Goal: Task Accomplishment & Management: Complete application form

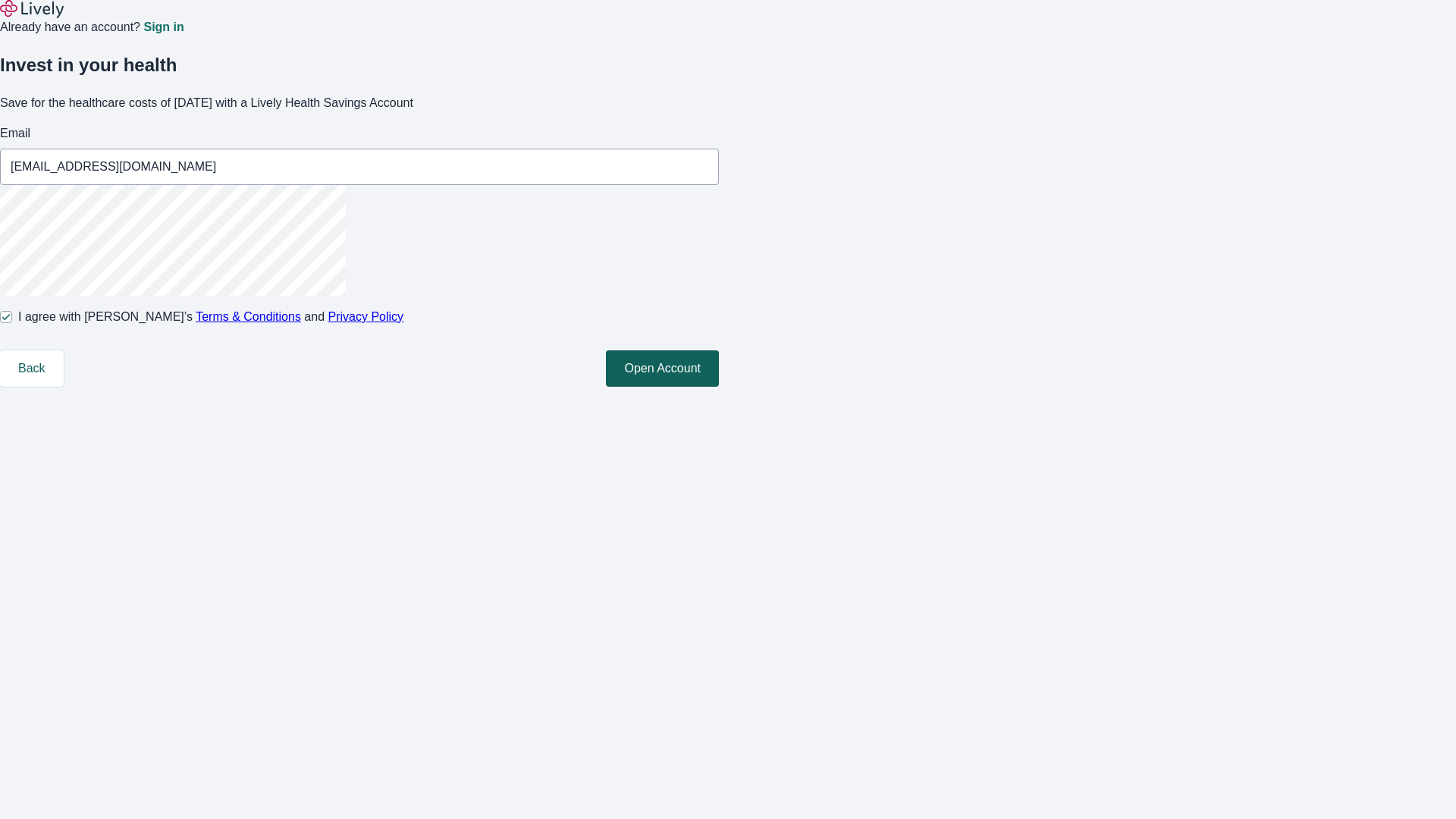
click at [719, 387] on button "Open Account" at bounding box center [662, 368] width 113 height 36
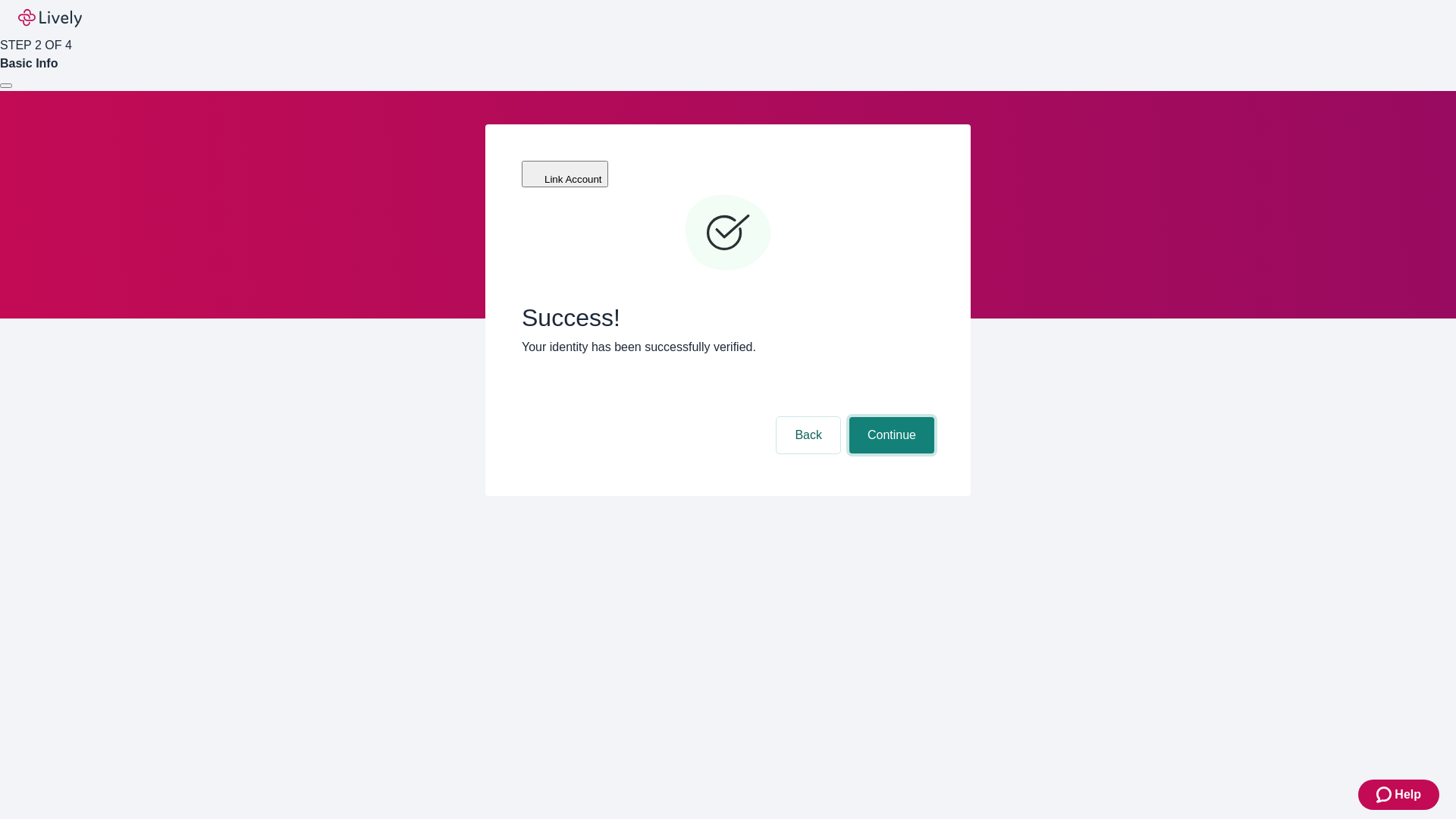
click at [890, 417] on button "Continue" at bounding box center [891, 434] width 85 height 36
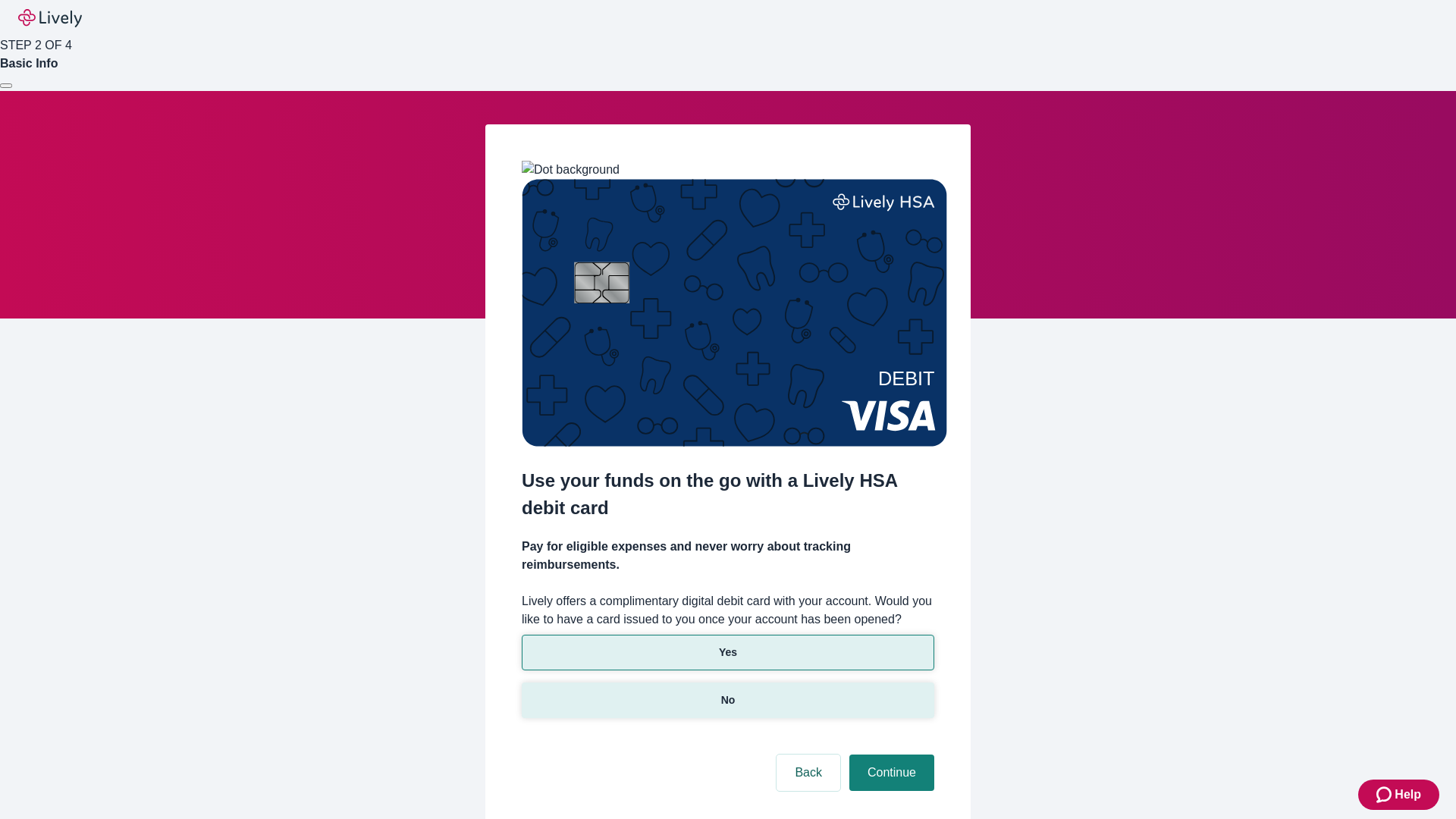
click at [728, 693] on p "No" at bounding box center [728, 700] width 15 height 16
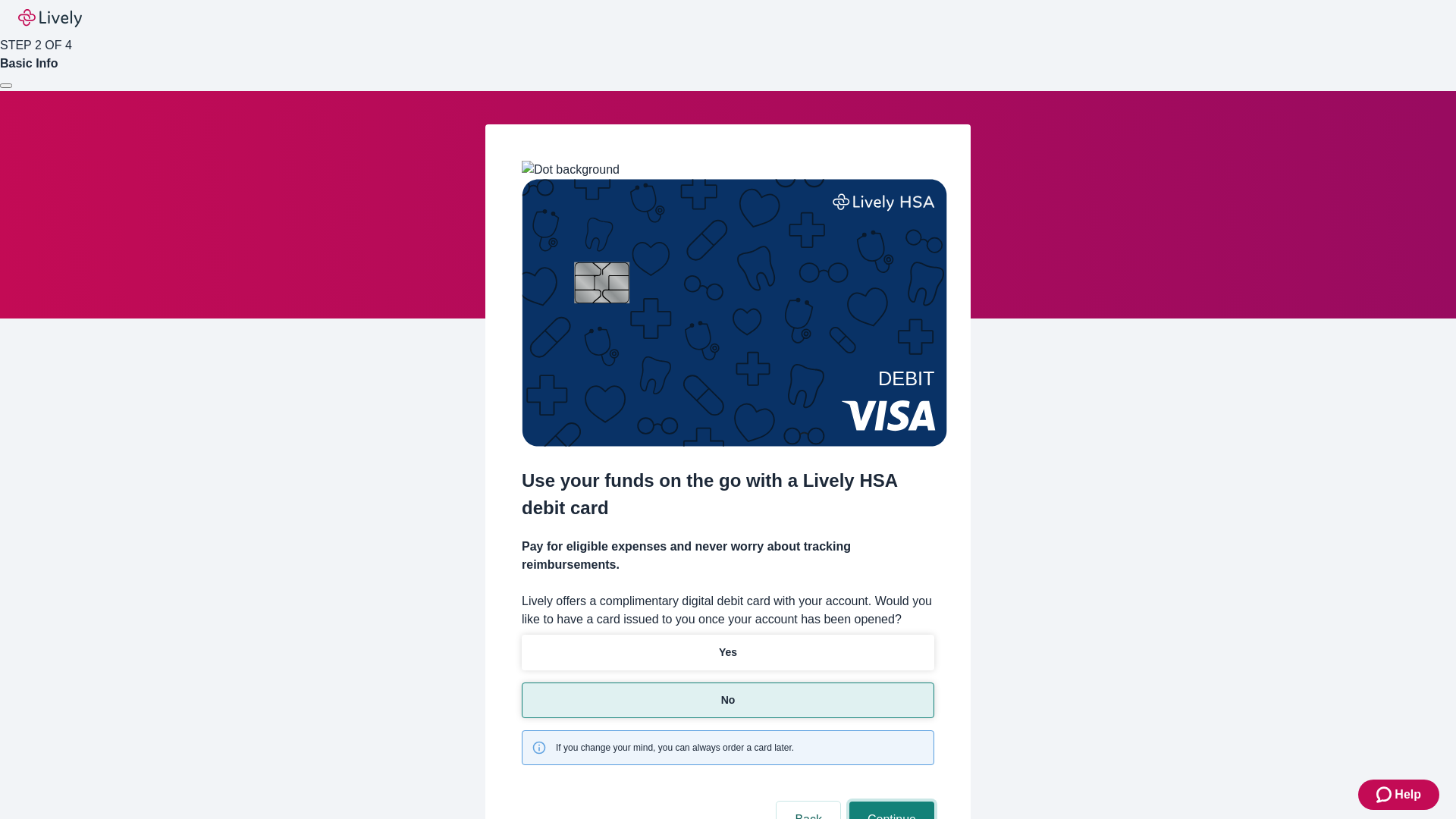
click at [890, 802] on button "Continue" at bounding box center [891, 819] width 85 height 36
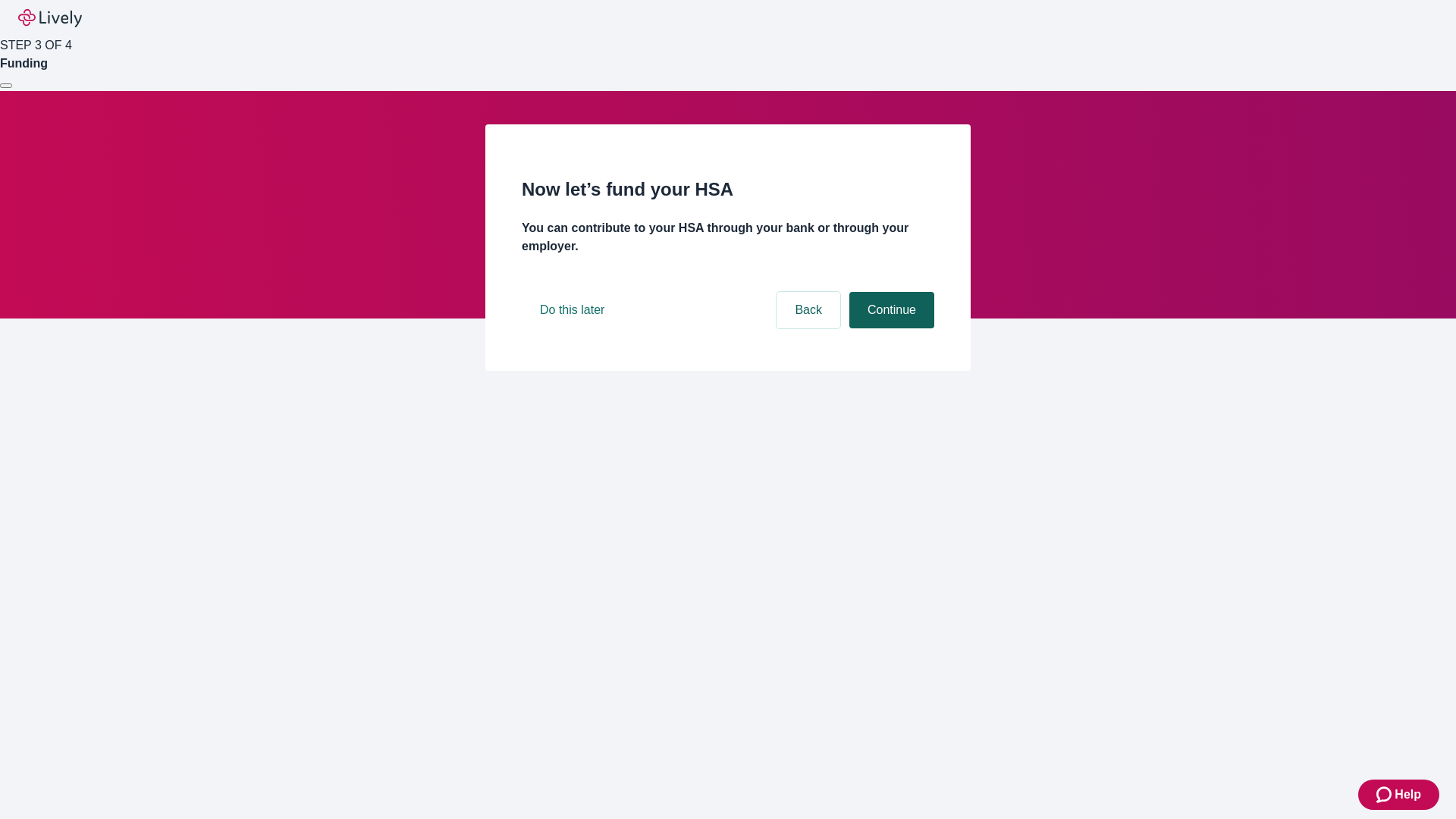
click at [890, 328] on button "Continue" at bounding box center [891, 310] width 85 height 36
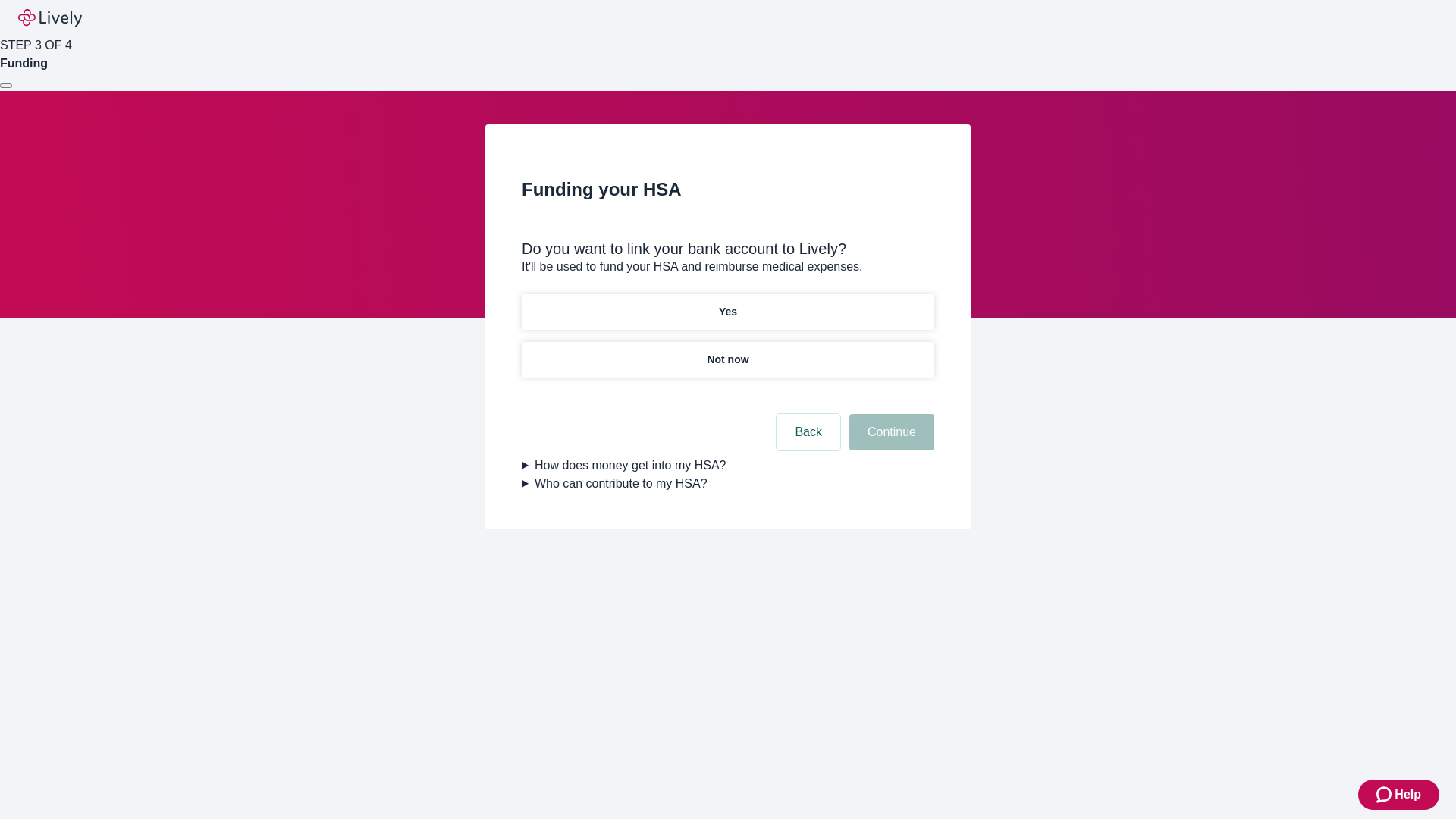
click at [728, 304] on p "Yes" at bounding box center [728, 312] width 18 height 16
click at [890, 414] on button "Continue" at bounding box center [891, 431] width 85 height 36
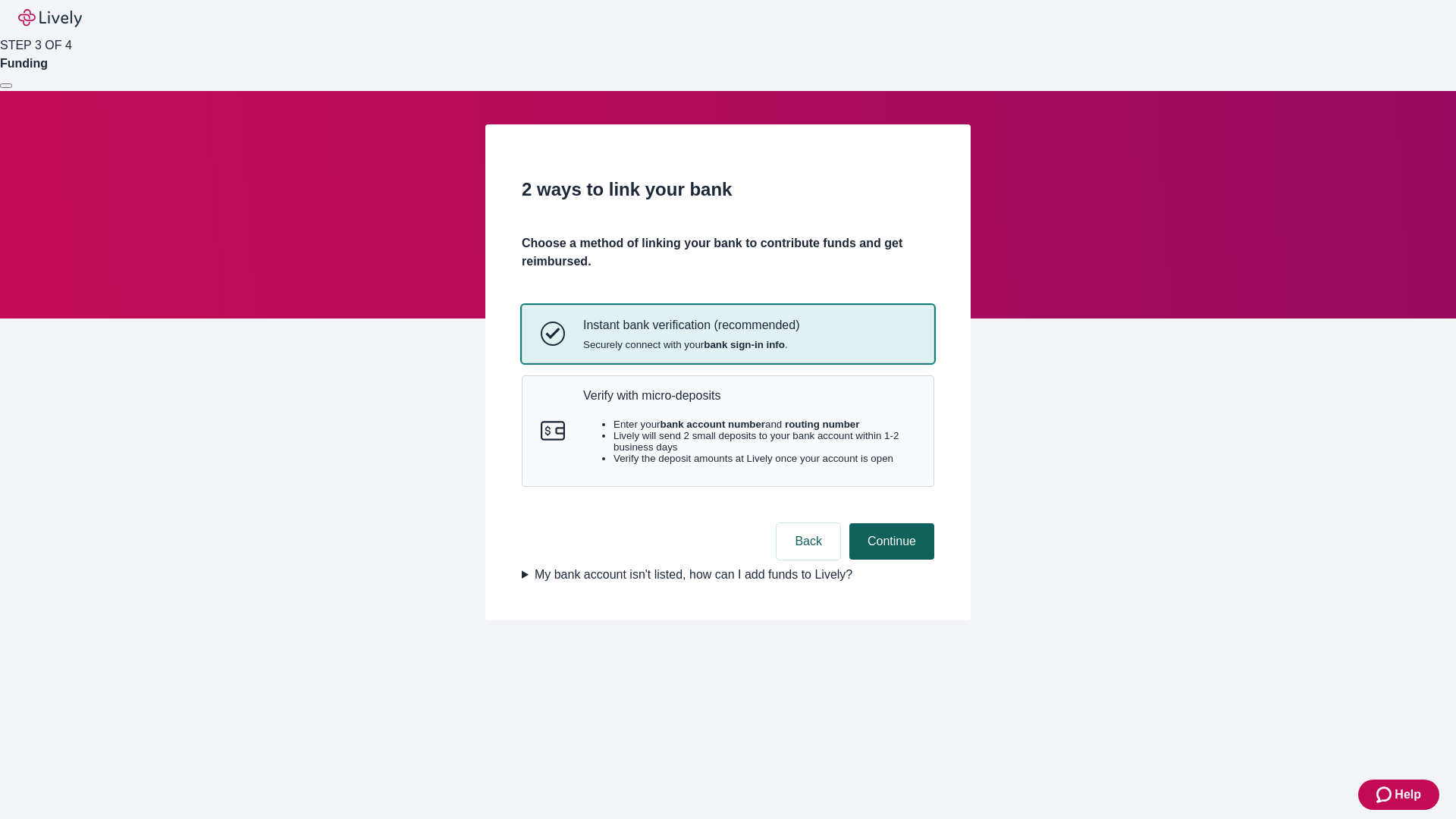
click at [749, 403] on p "Verify with micro-deposits" at bounding box center [749, 395] width 332 height 15
click at [890, 560] on button "Continue" at bounding box center [891, 541] width 85 height 36
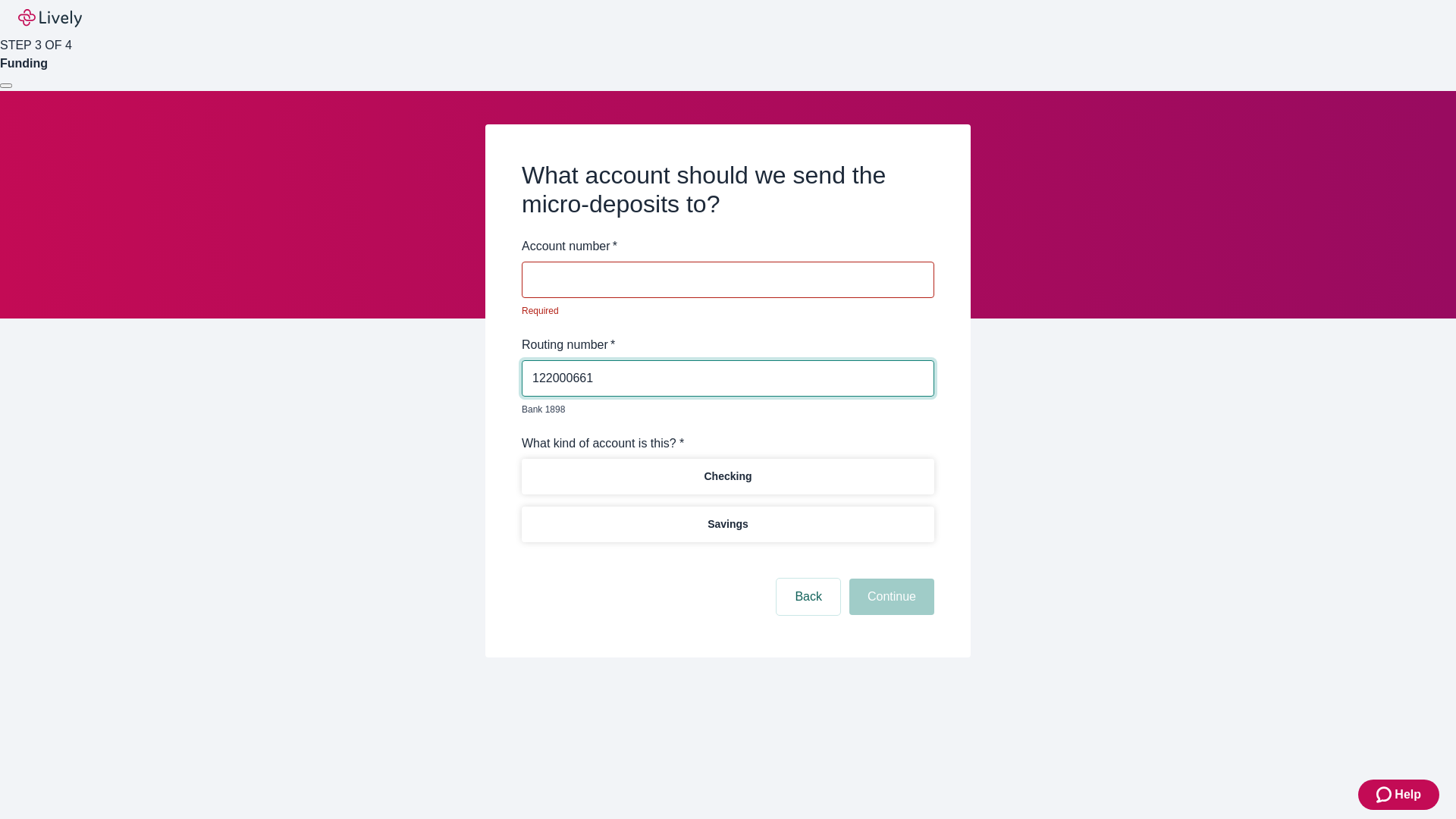
type input "122000661"
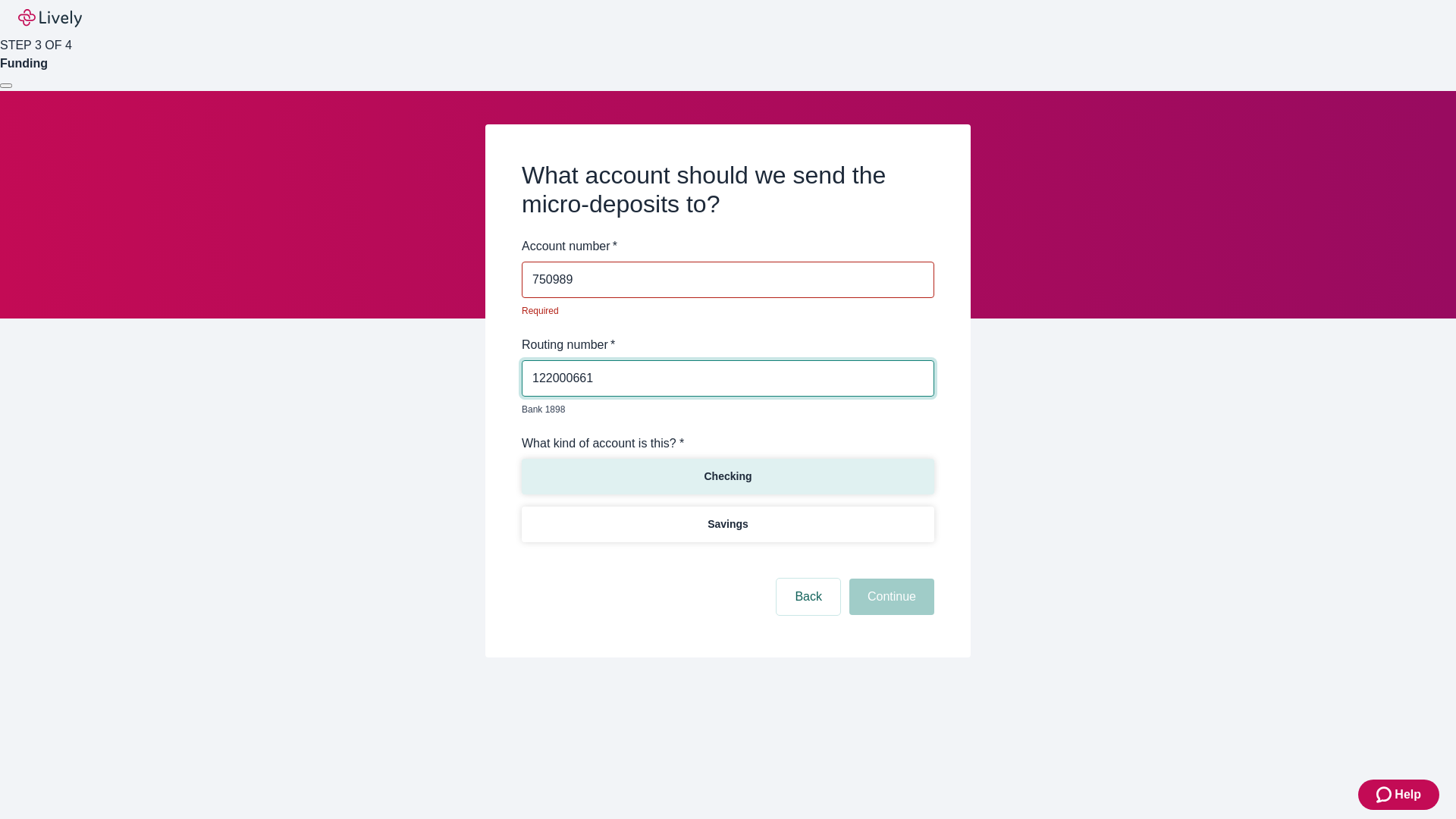
type input "750989"
click at [728, 469] on p "Checking" at bounding box center [728, 477] width 48 height 16
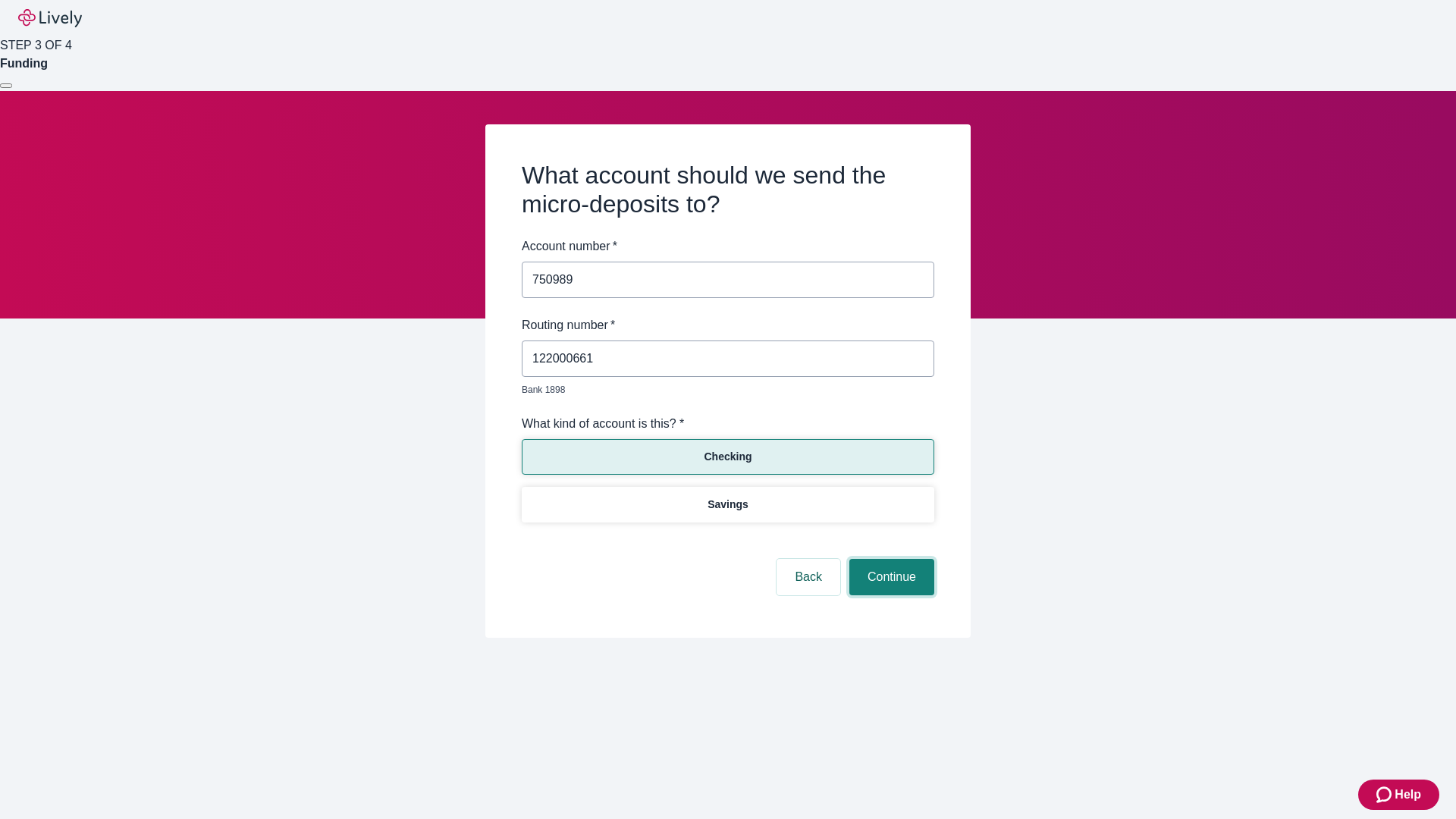
click at [890, 560] on button "Continue" at bounding box center [891, 576] width 85 height 36
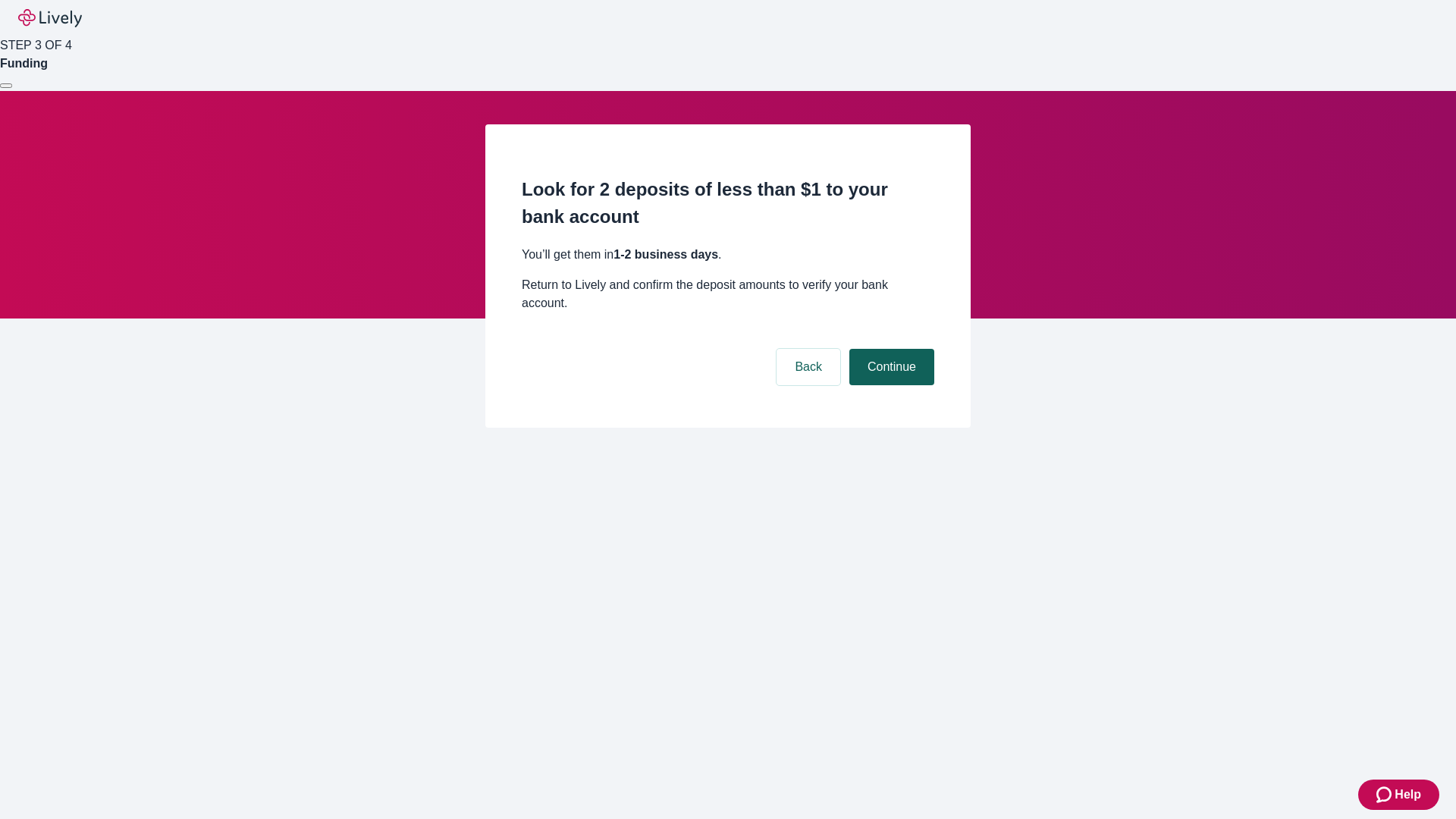
click at [890, 349] on button "Continue" at bounding box center [891, 366] width 85 height 36
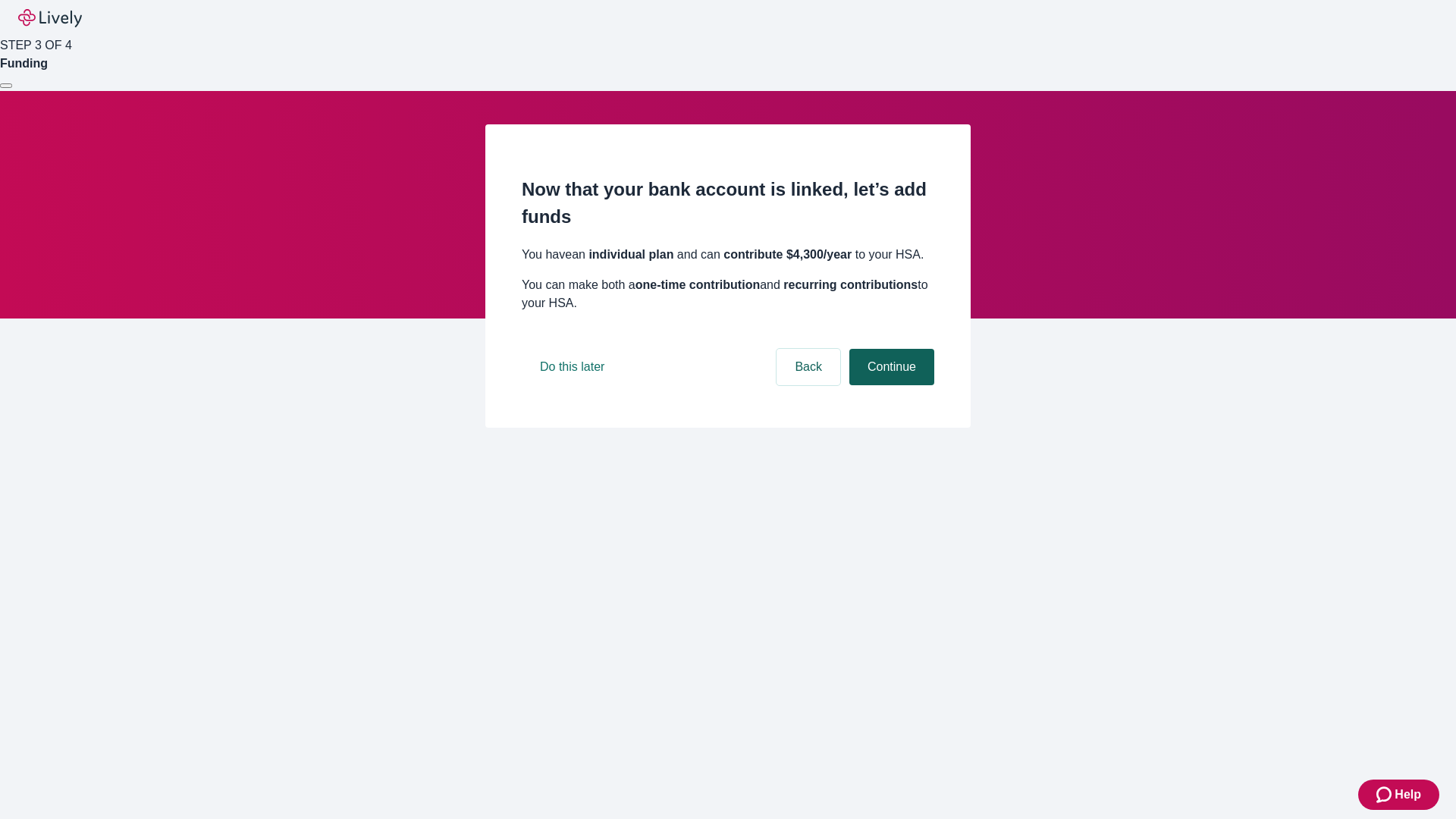
click at [890, 386] on button "Continue" at bounding box center [891, 366] width 85 height 36
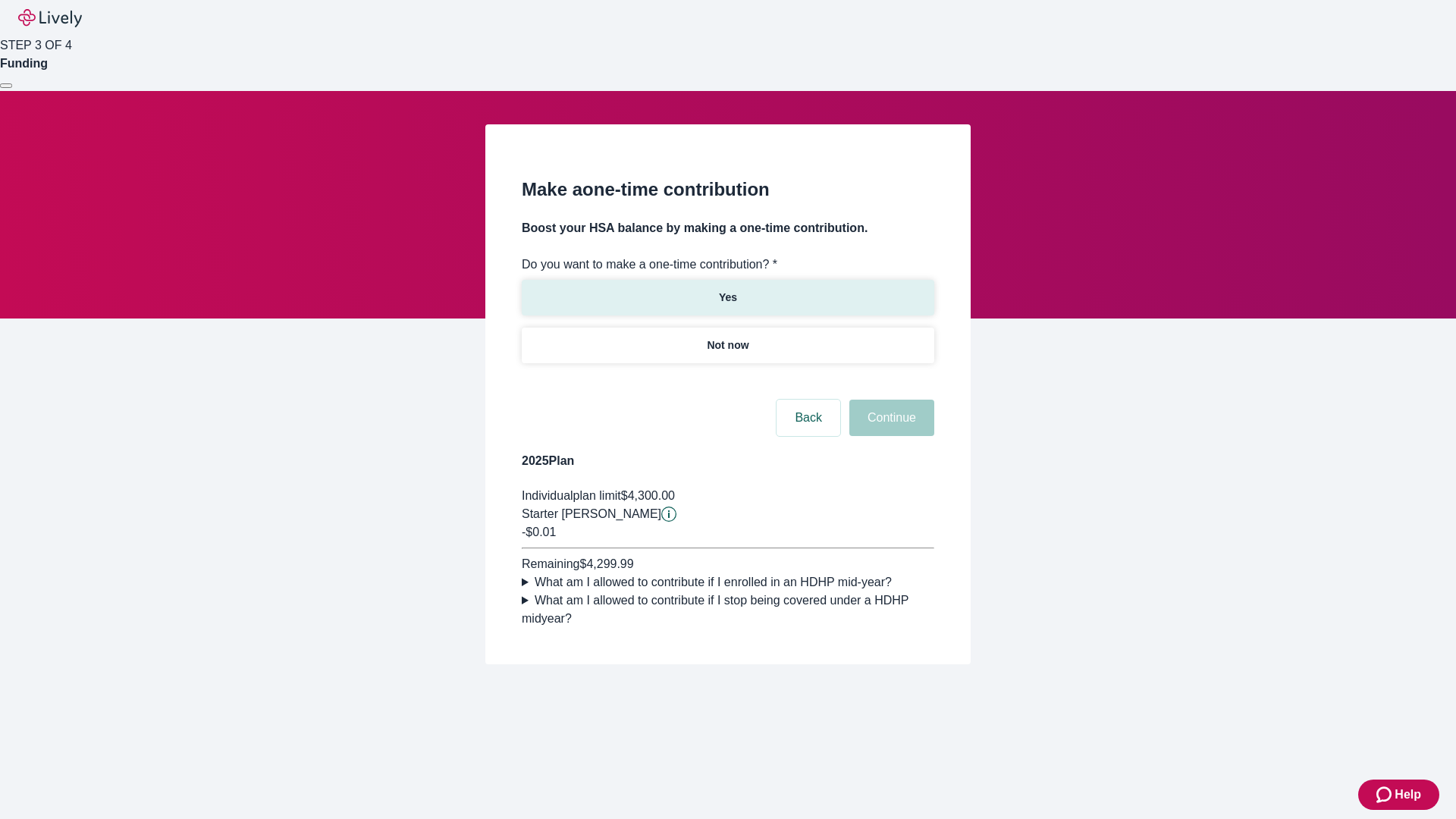
click at [728, 290] on p "Yes" at bounding box center [728, 297] width 18 height 16
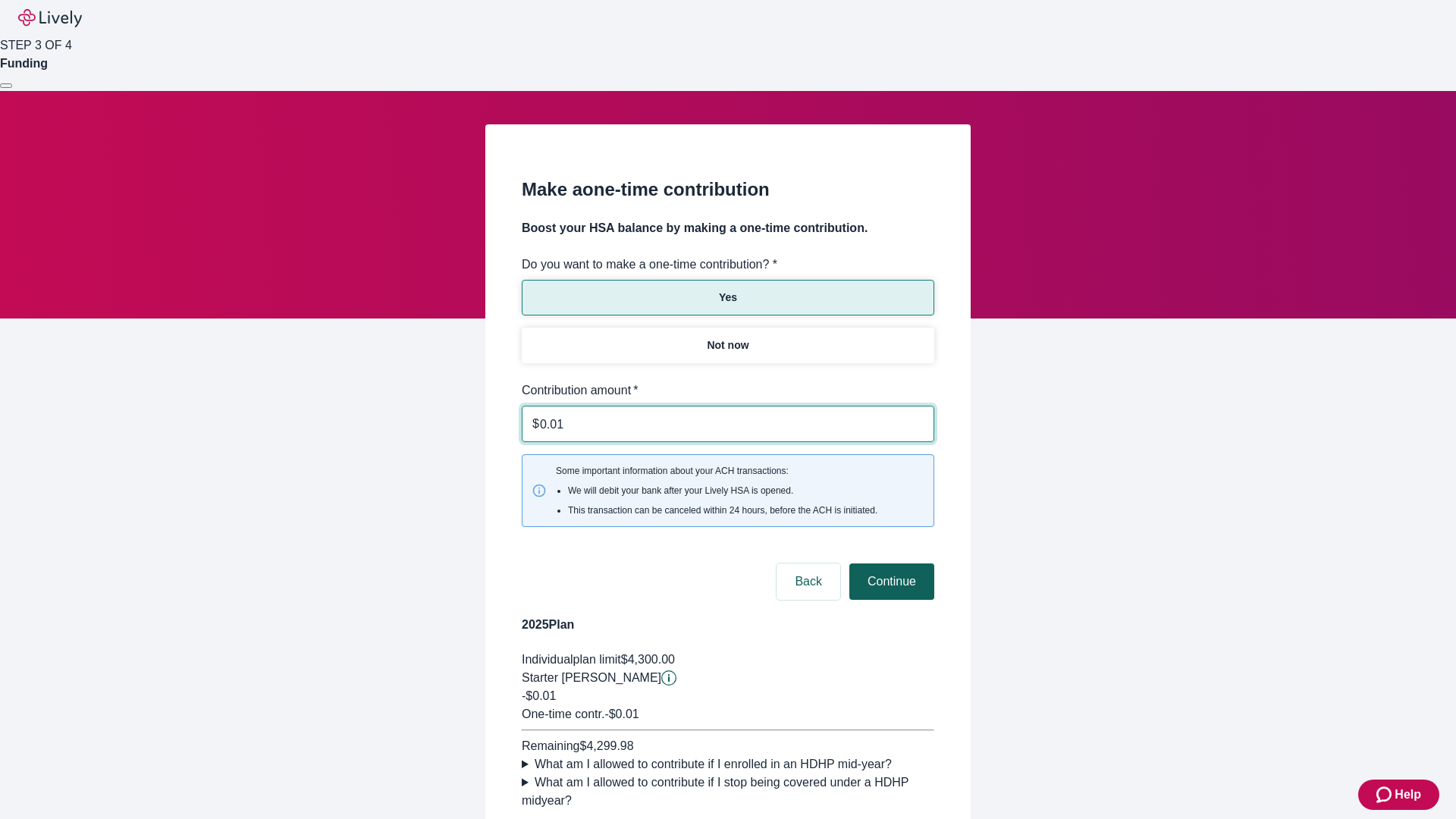
type input "0.01"
click at [890, 563] on button "Continue" at bounding box center [891, 581] width 85 height 36
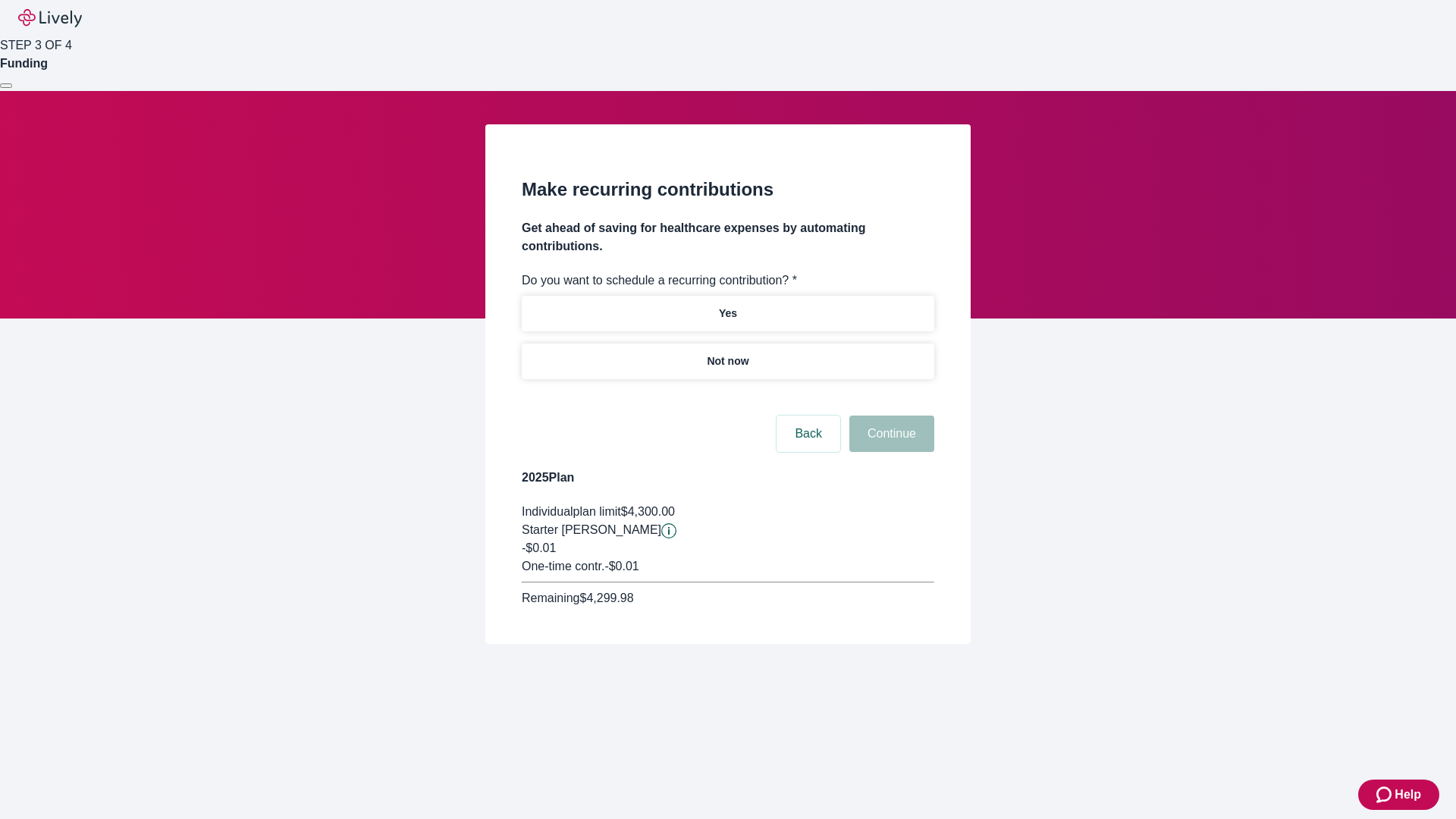
click at [728, 354] on p "Not now" at bounding box center [728, 361] width 42 height 16
click at [890, 416] on button "Continue" at bounding box center [891, 433] width 85 height 36
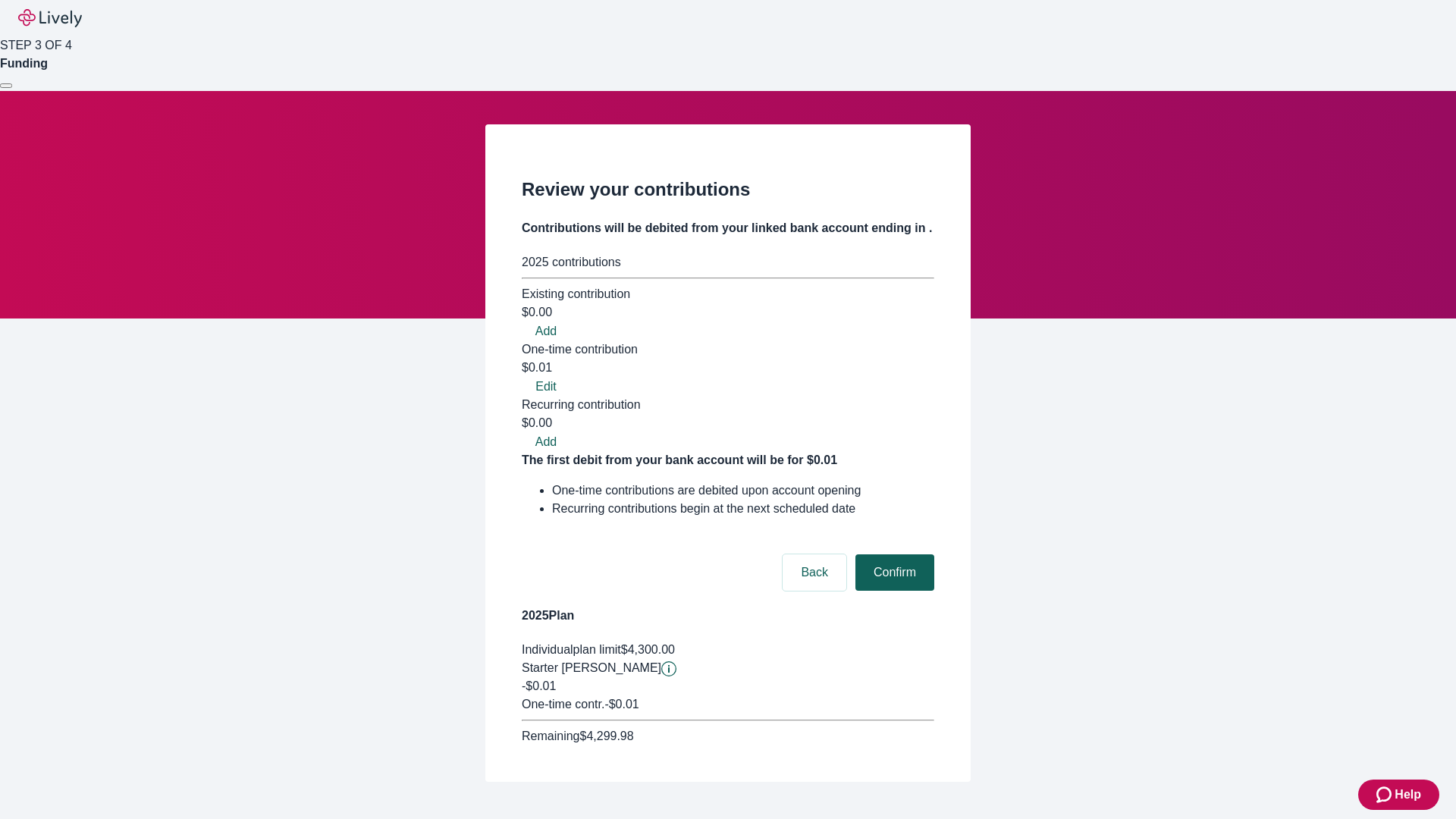
click at [893, 555] on button "Confirm" at bounding box center [895, 572] width 79 height 36
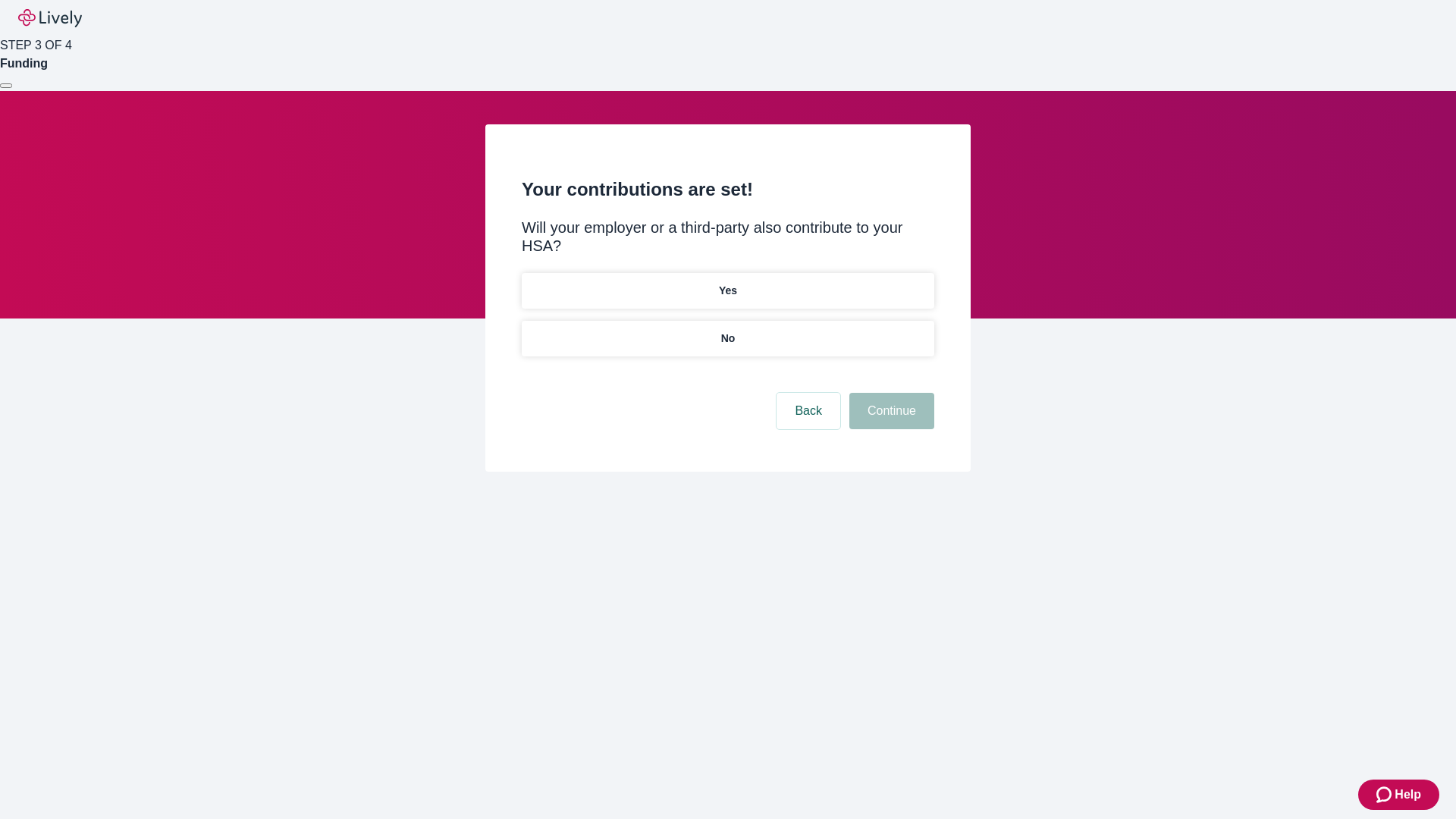
click at [728, 330] on p "No" at bounding box center [728, 338] width 15 height 16
click at [890, 392] on button "Continue" at bounding box center [891, 410] width 85 height 36
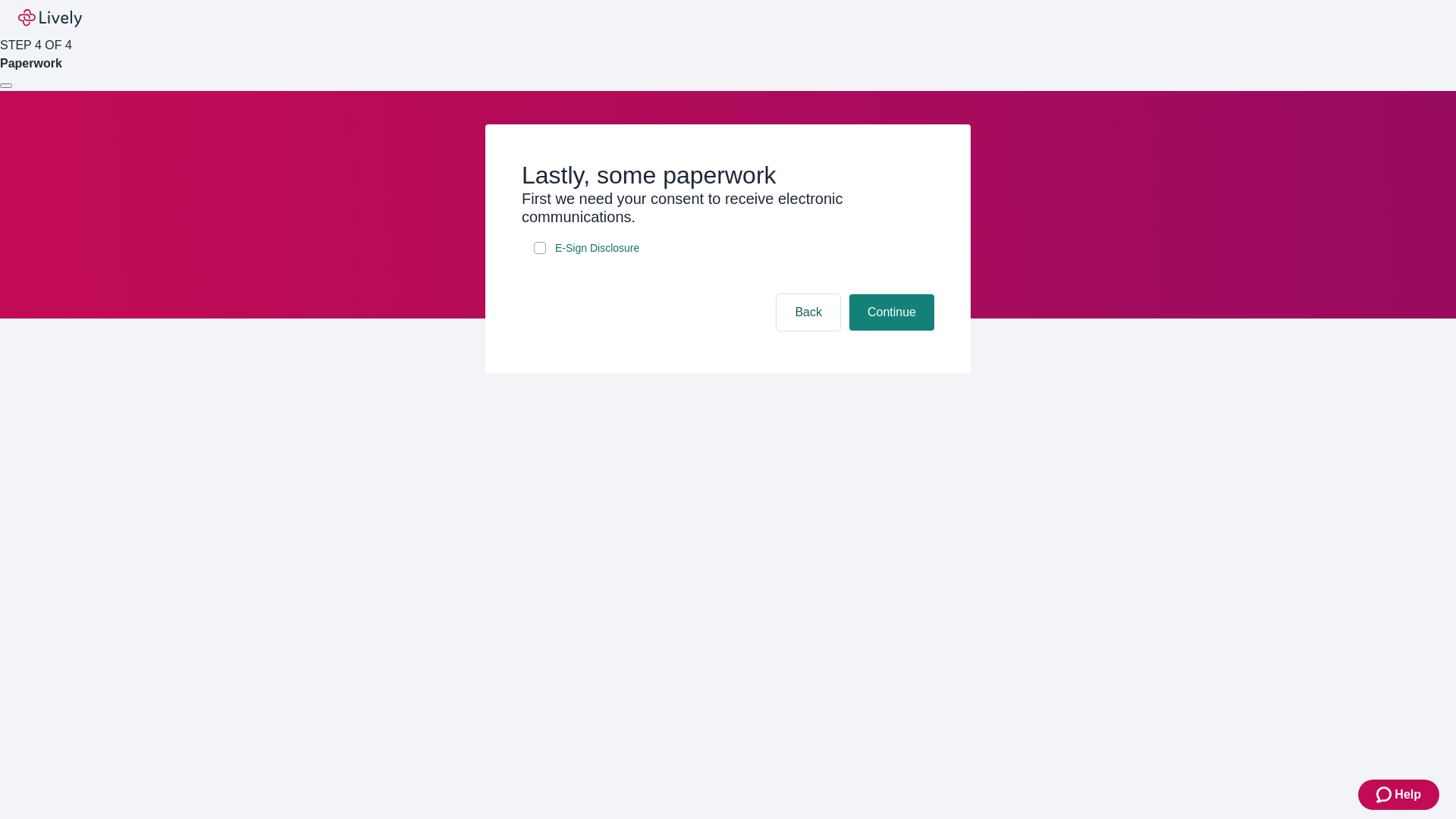
click at [540, 255] on input "E-Sign Disclosure" at bounding box center [540, 248] width 12 height 12
checkbox input "true"
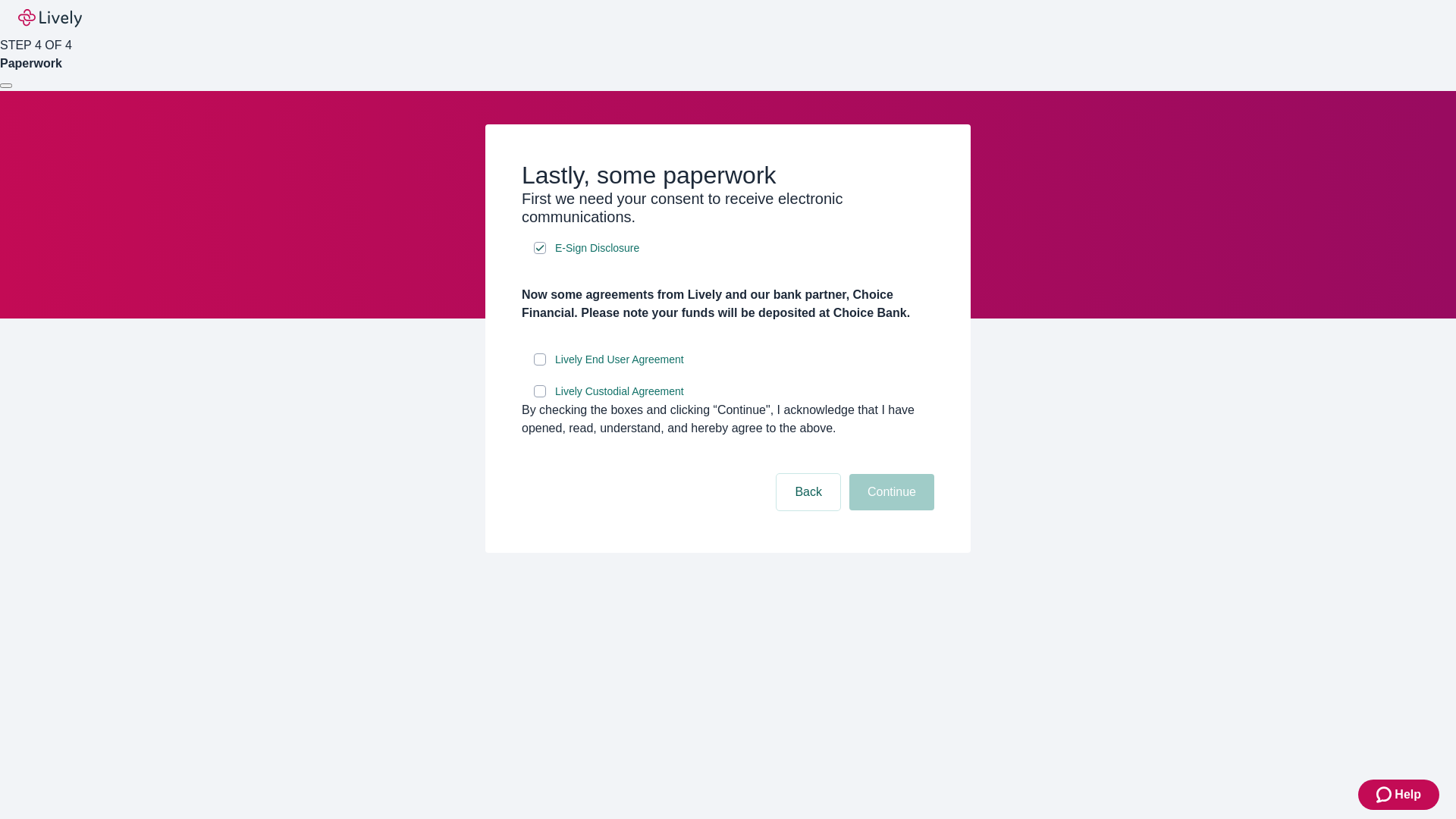
click at [540, 365] on input "Lively End User Agreement" at bounding box center [540, 359] width 12 height 12
checkbox input "true"
click at [540, 397] on input "Lively Custodial Agreement" at bounding box center [540, 392] width 12 height 12
checkbox input "true"
click at [890, 510] on button "Continue" at bounding box center [891, 492] width 85 height 36
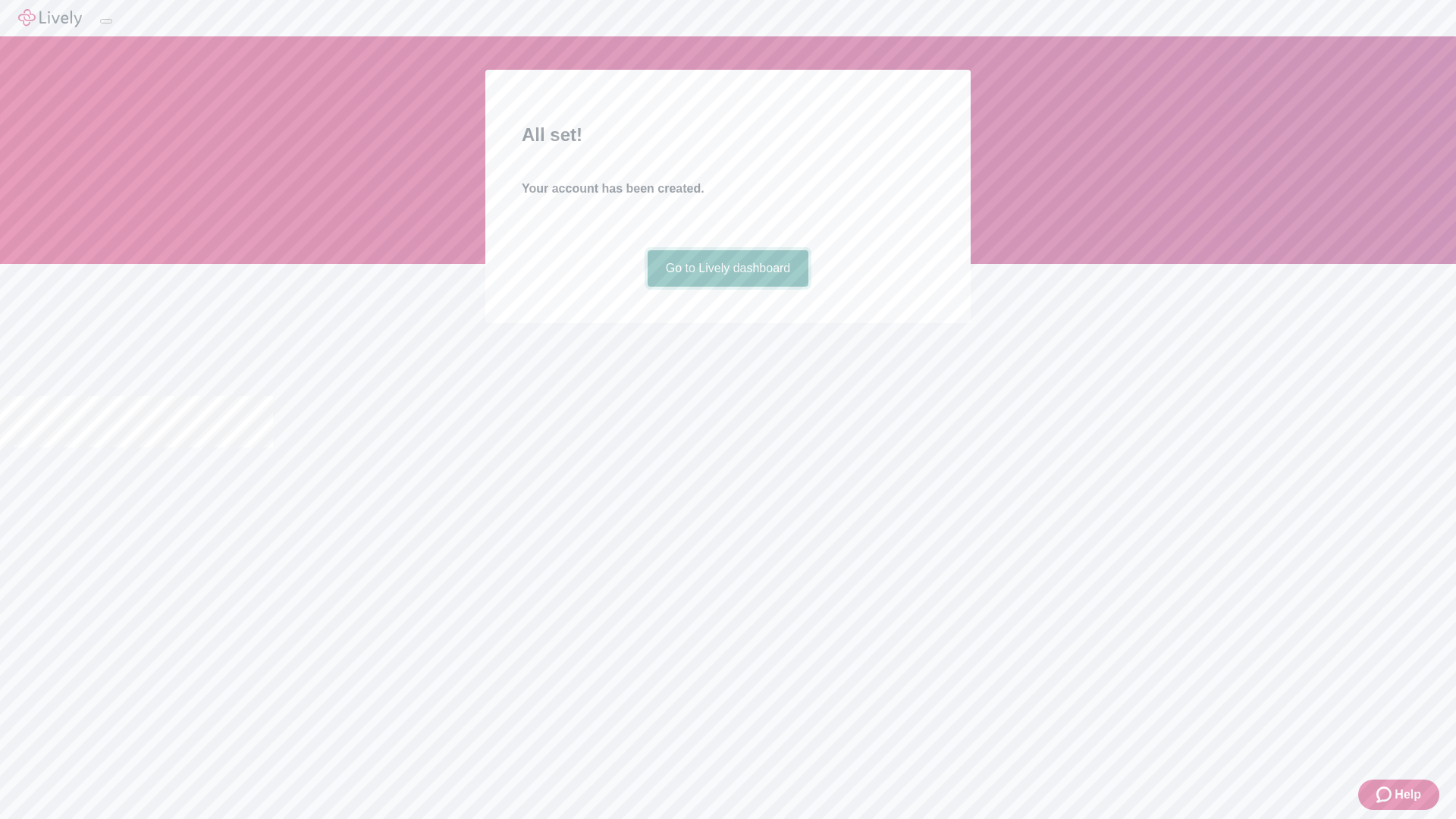
click at [728, 287] on link "Go to Lively dashboard" at bounding box center [728, 268] width 161 height 36
